Goal: Task Accomplishment & Management: Manage account settings

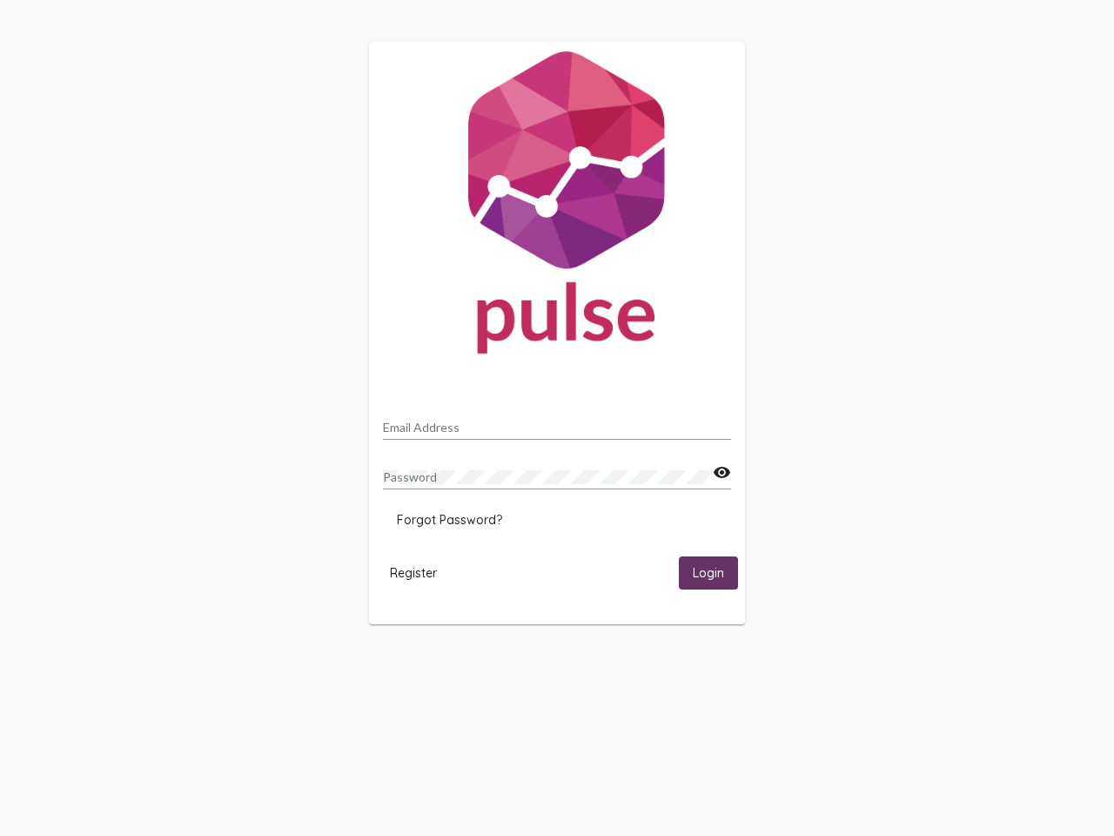
click at [557, 422] on input "Email Address" at bounding box center [557, 428] width 348 height 14
click at [722, 473] on mat-icon "visibility" at bounding box center [722, 472] width 18 height 21
click at [449, 520] on span "Forgot Password?" at bounding box center [449, 520] width 105 height 16
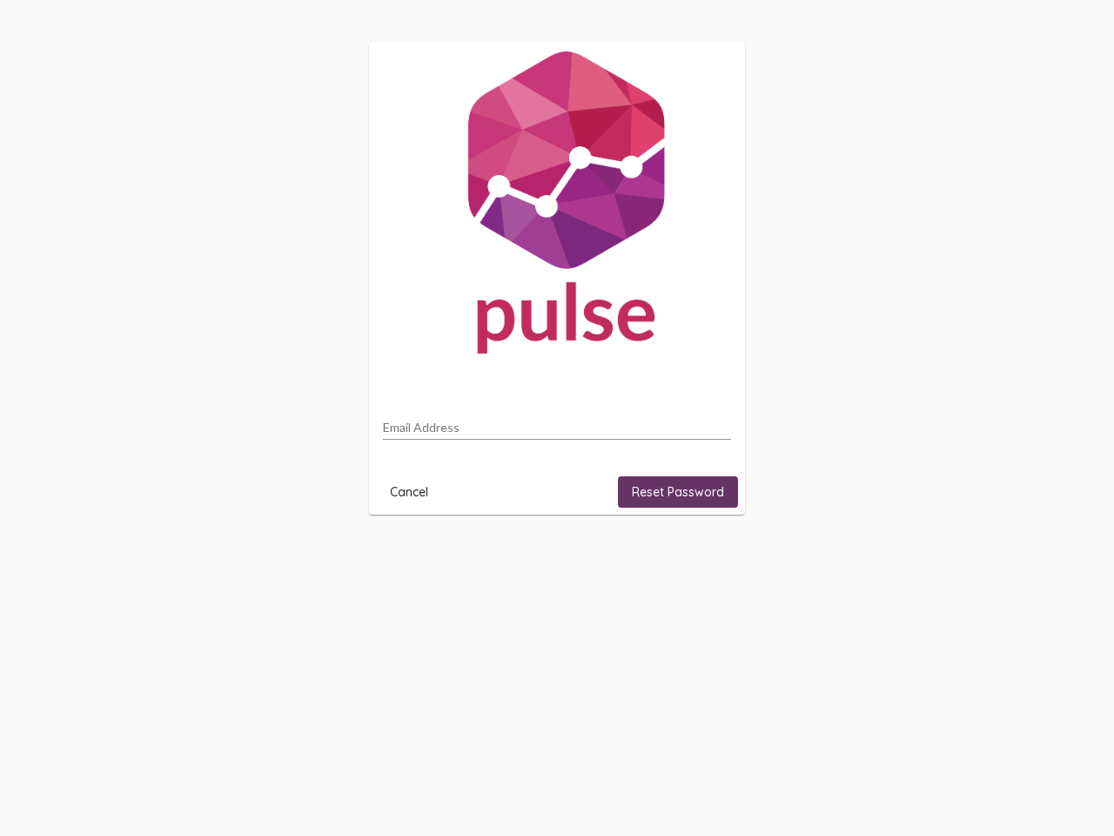
click at [414, 556] on html "Email Address Cancel Reset Password" at bounding box center [557, 278] width 1114 height 556
click at [709, 556] on html "Email Address Cancel Reset Password" at bounding box center [557, 278] width 1114 height 556
